Goal: Task Accomplishment & Management: Use online tool/utility

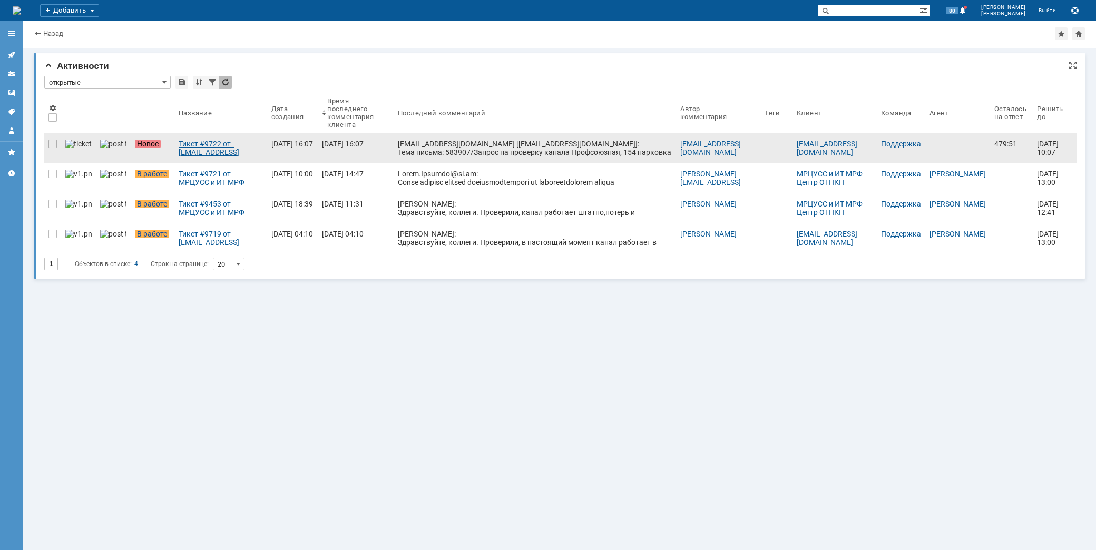
click at [180, 151] on div "Тикет #9722 от [EMAIL_ADDRESS][DOMAIN_NAME] [[EMAIL_ADDRESS][DOMAIN_NAME]] (ста…" at bounding box center [221, 148] width 84 height 17
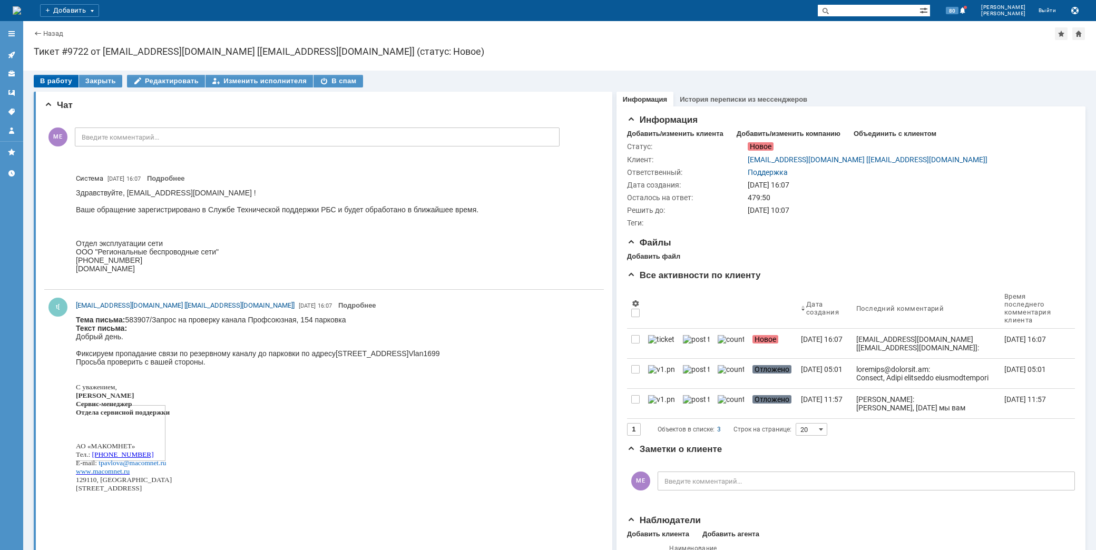
click at [41, 78] on div "В работу" at bounding box center [56, 81] width 45 height 13
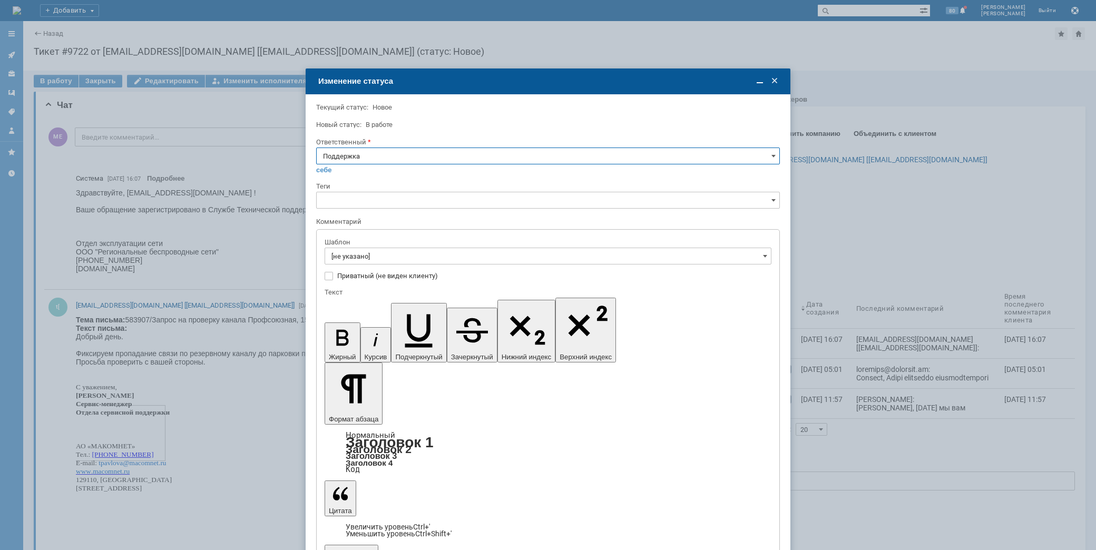
click at [393, 150] on input "Поддержка" at bounding box center [548, 156] width 464 height 17
click at [354, 259] on span "[PERSON_NAME]" at bounding box center [548, 262] width 450 height 8
type input "[PERSON_NAME]"
click at [358, 257] on input "[не указано]" at bounding box center [548, 256] width 447 height 17
type input "[PERSON_NAME]"
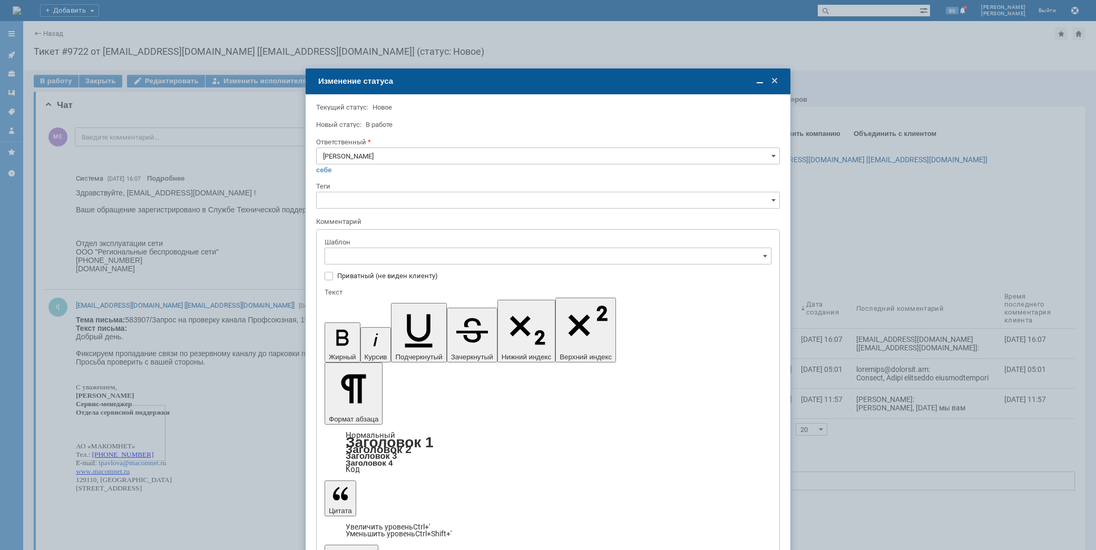
click at [428, 293] on span "[операторы] Авария на транзите" at bounding box center [547, 292] width 433 height 8
type input "[операторы] Авария на транзите"
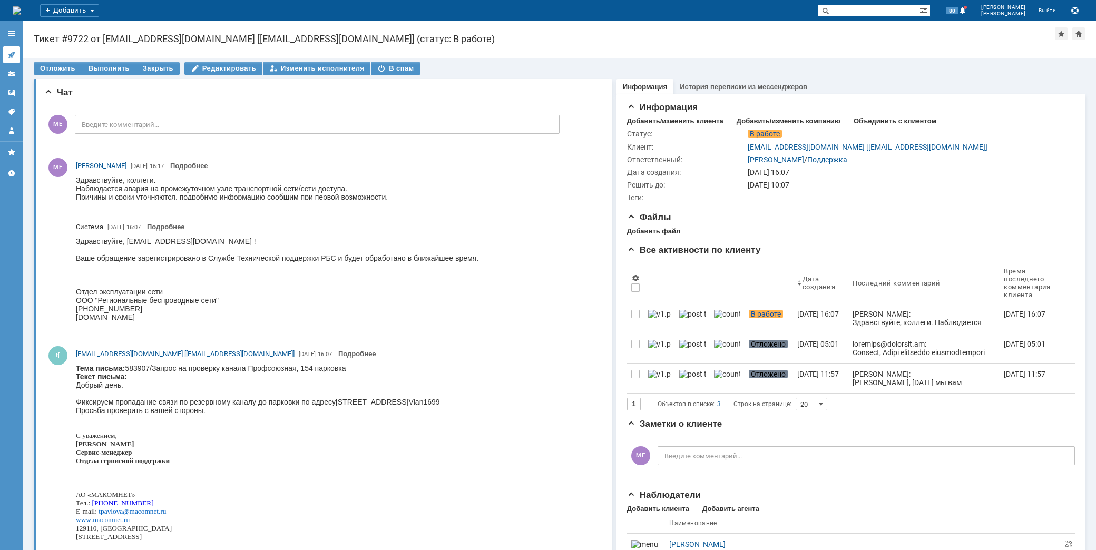
click at [14, 55] on icon at bounding box center [11, 55] width 8 height 8
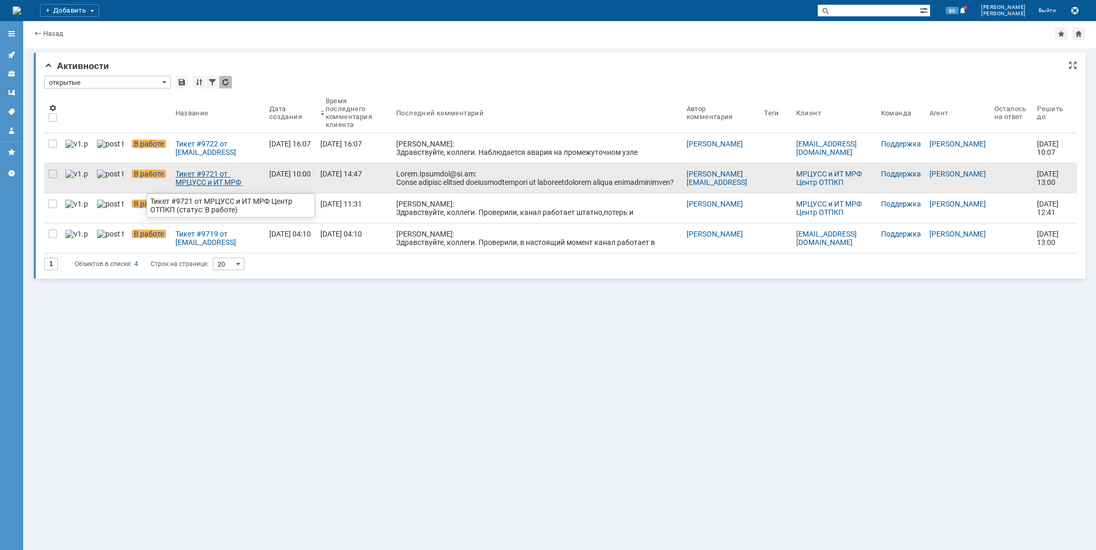
click at [225, 177] on div "Тикет #9721 от МРЦУСС и ИТ МРФ Центр ОТПКП (статус: В работе)" at bounding box center [217, 178] width 85 height 17
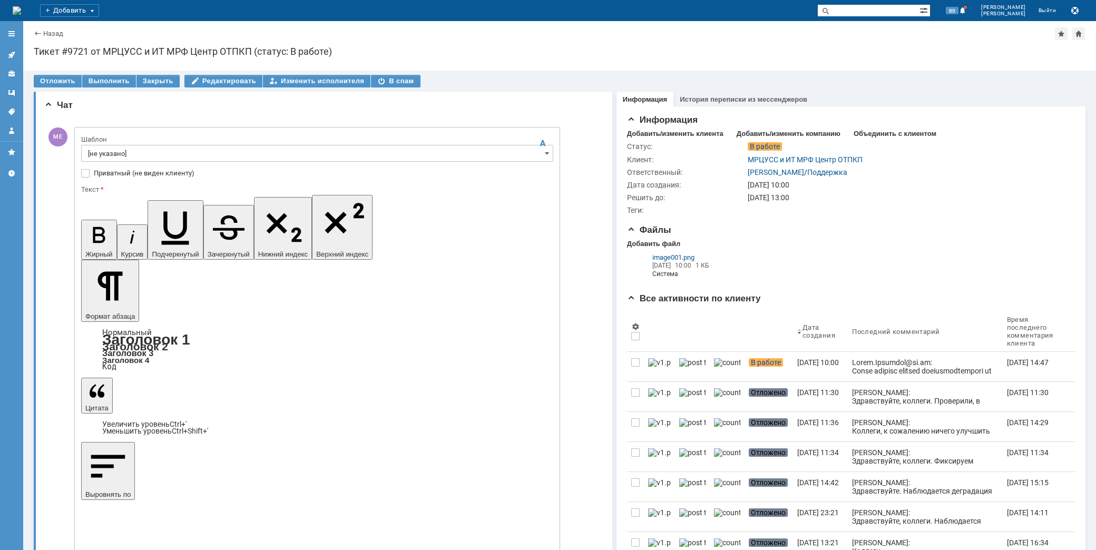
drag, startPoint x: 179, startPoint y: 3106, endPoint x: 181, endPoint y: 3097, distance: 9.2
